Goal: Information Seeking & Learning: Compare options

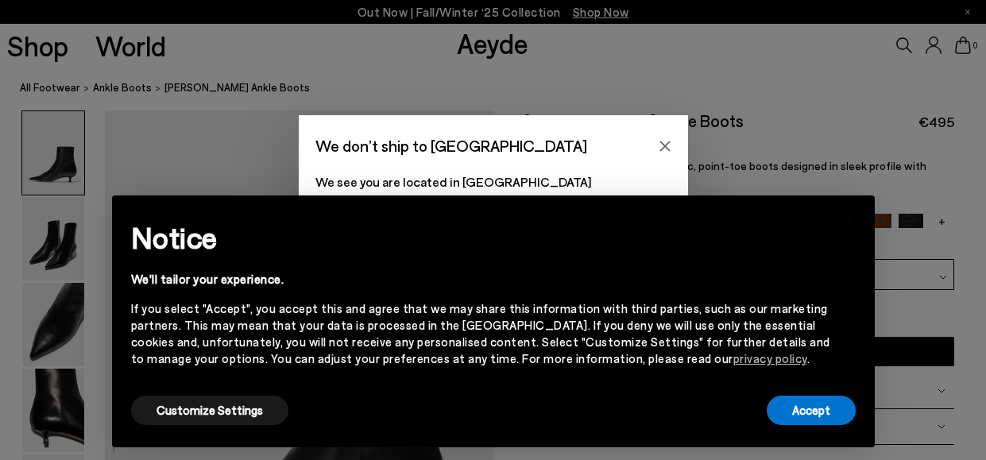
click at [669, 142] on icon "Close" at bounding box center [664, 146] width 10 height 10
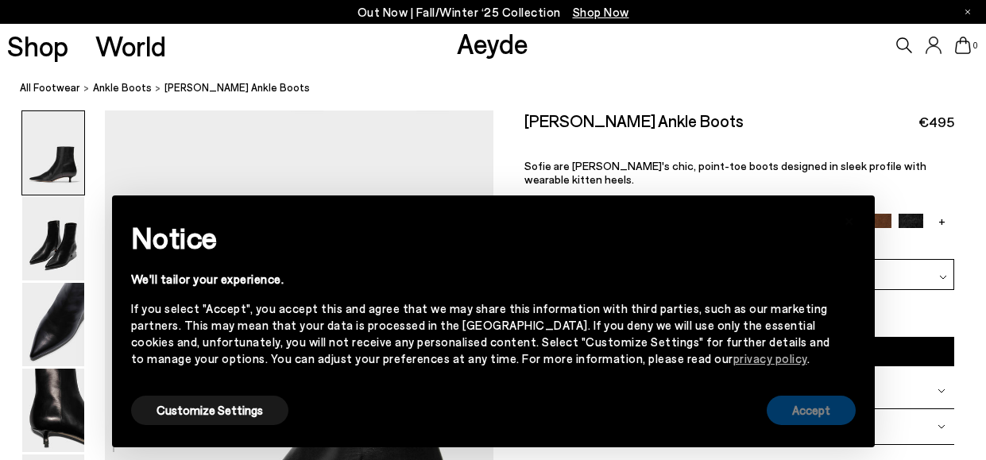
click at [819, 415] on button "Accept" at bounding box center [811, 410] width 89 height 29
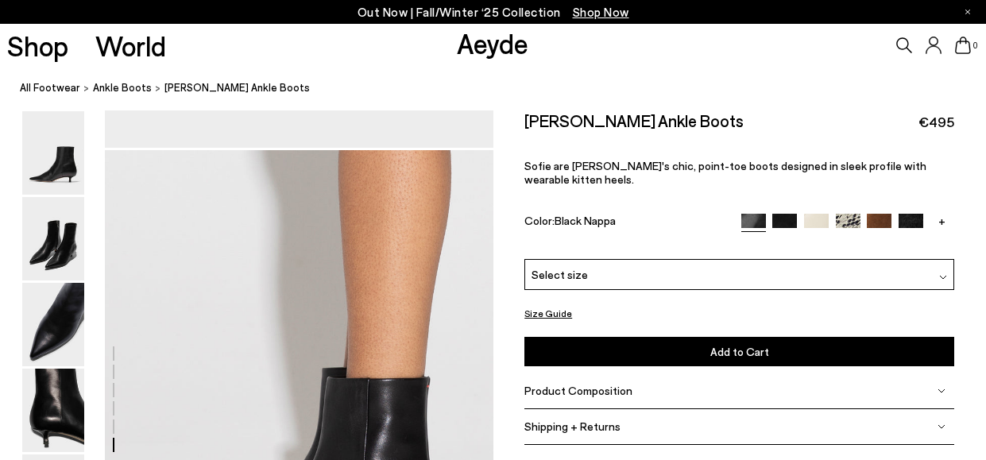
scroll to position [2542, 0]
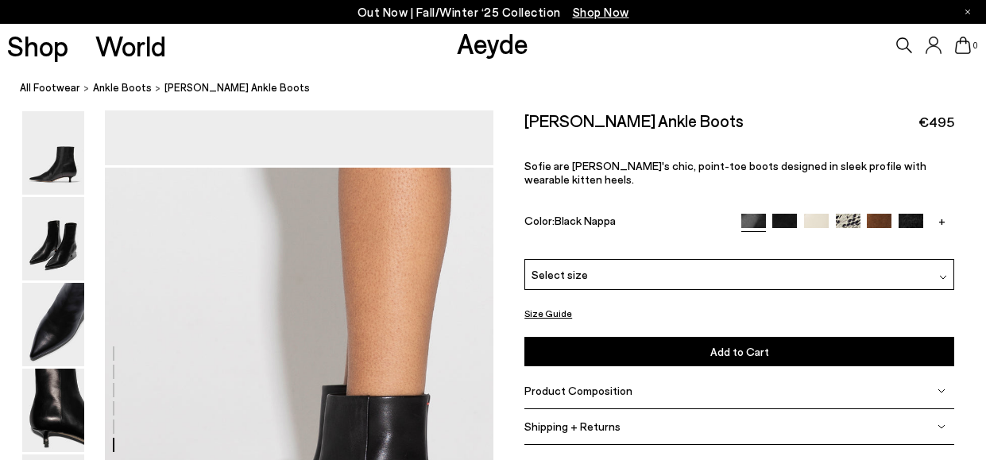
click at [772, 214] on img at bounding box center [784, 226] width 25 height 25
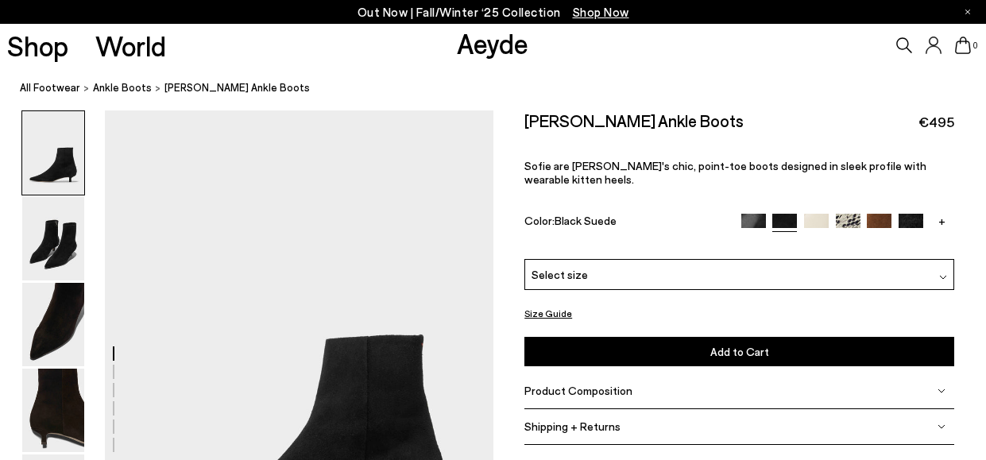
click at [899, 214] on img at bounding box center [911, 226] width 25 height 25
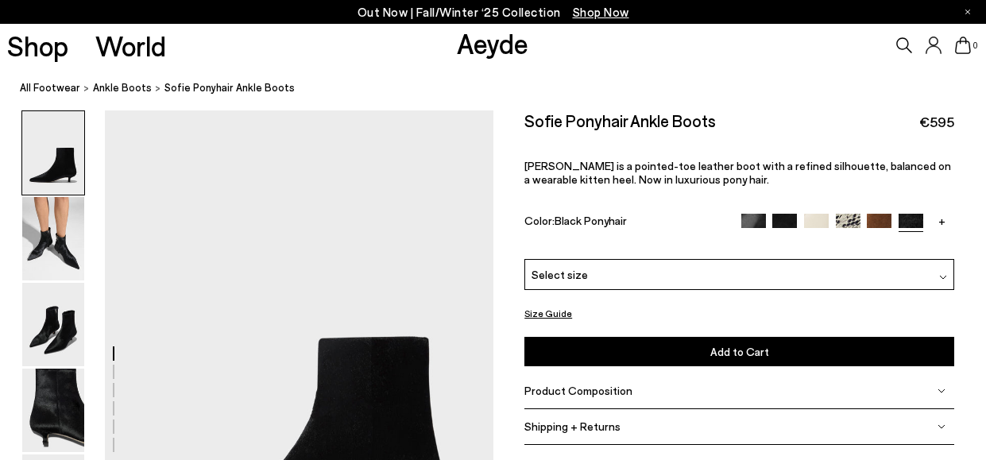
click at [930, 223] on link "+" at bounding box center [942, 221] width 25 height 14
click at [930, 223] on img at bounding box center [942, 226] width 25 height 25
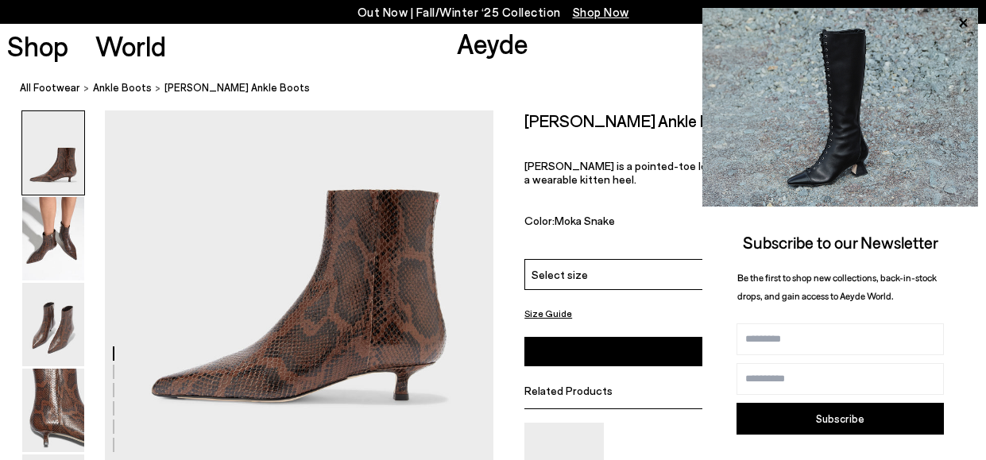
scroll to position [79, 0]
